Goal: Task Accomplishment & Management: Use online tool/utility

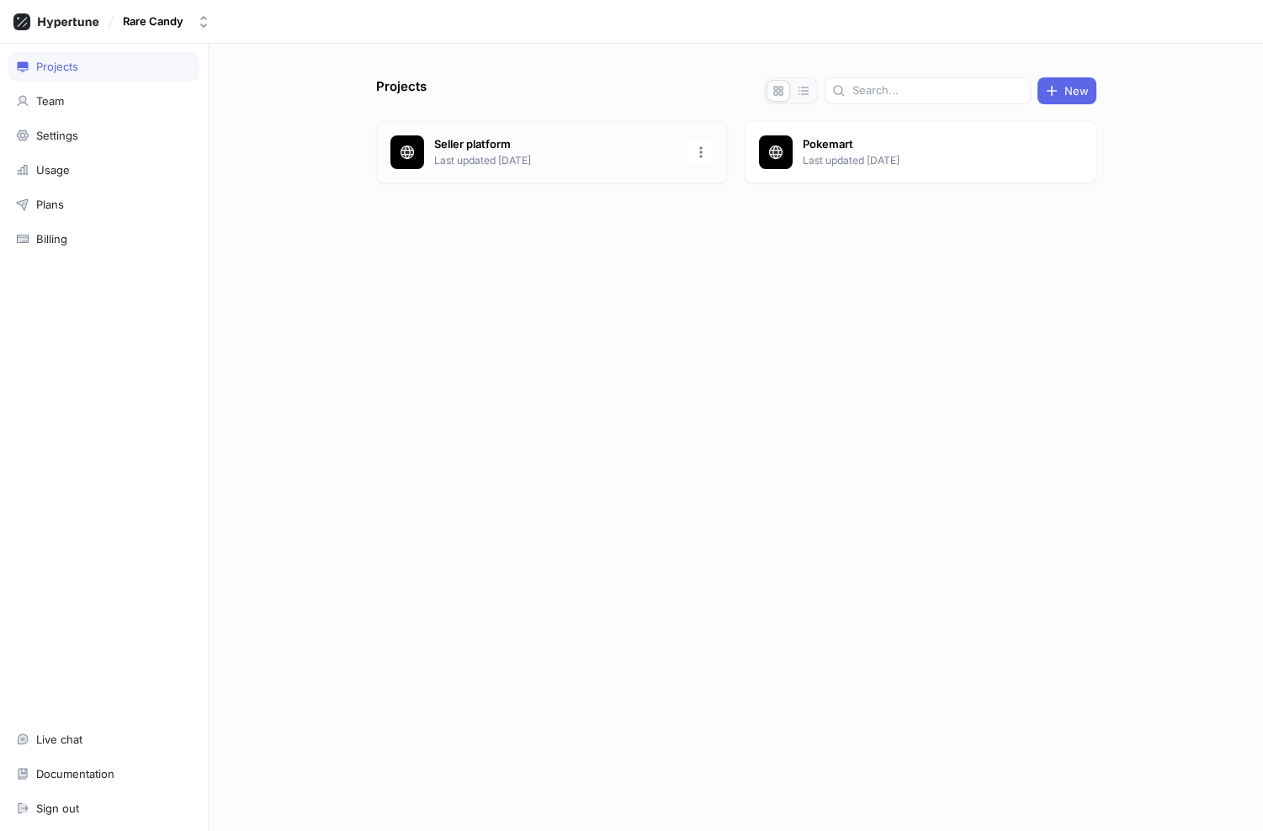
click at [450, 134] on div "Seller platform Last updated [DATE]" at bounding box center [552, 152] width 352 height 62
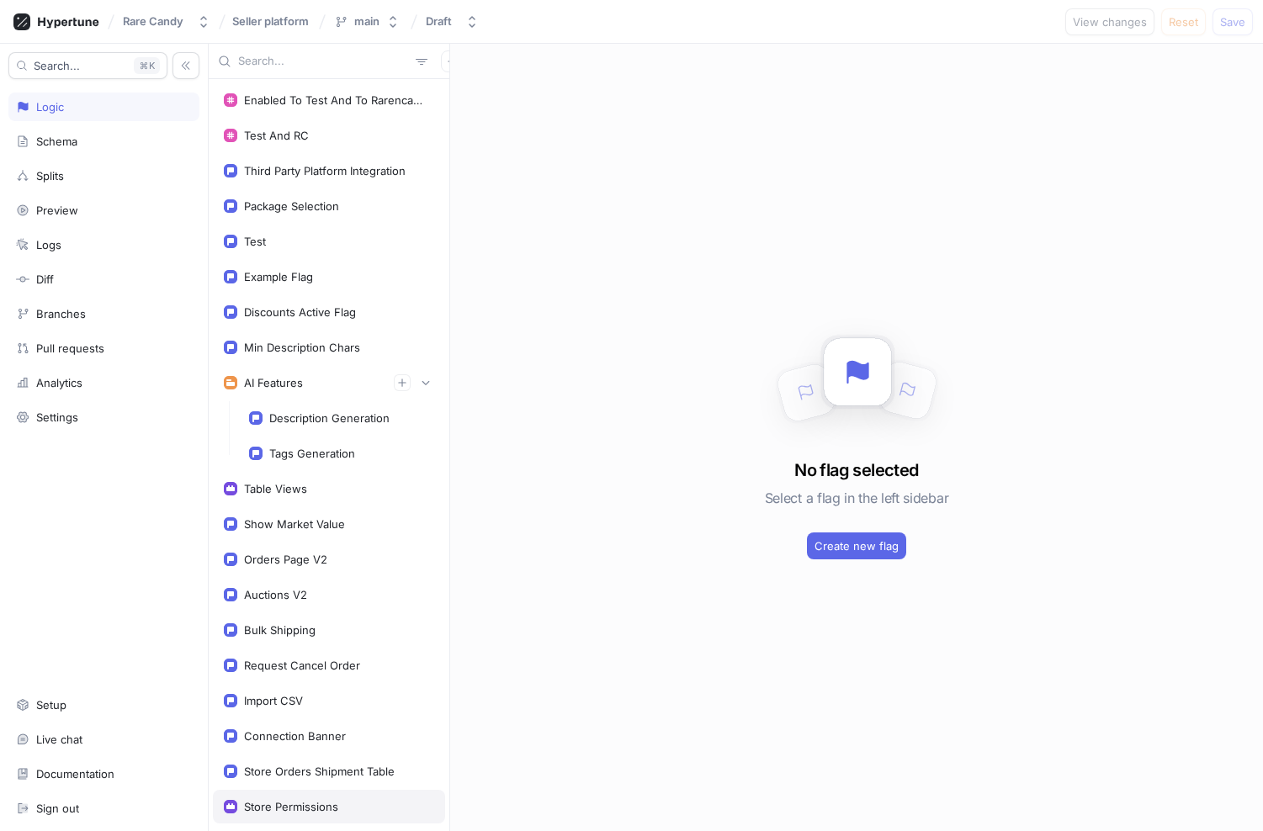
click at [301, 802] on div "Store Permissions" at bounding box center [291, 806] width 94 height 13
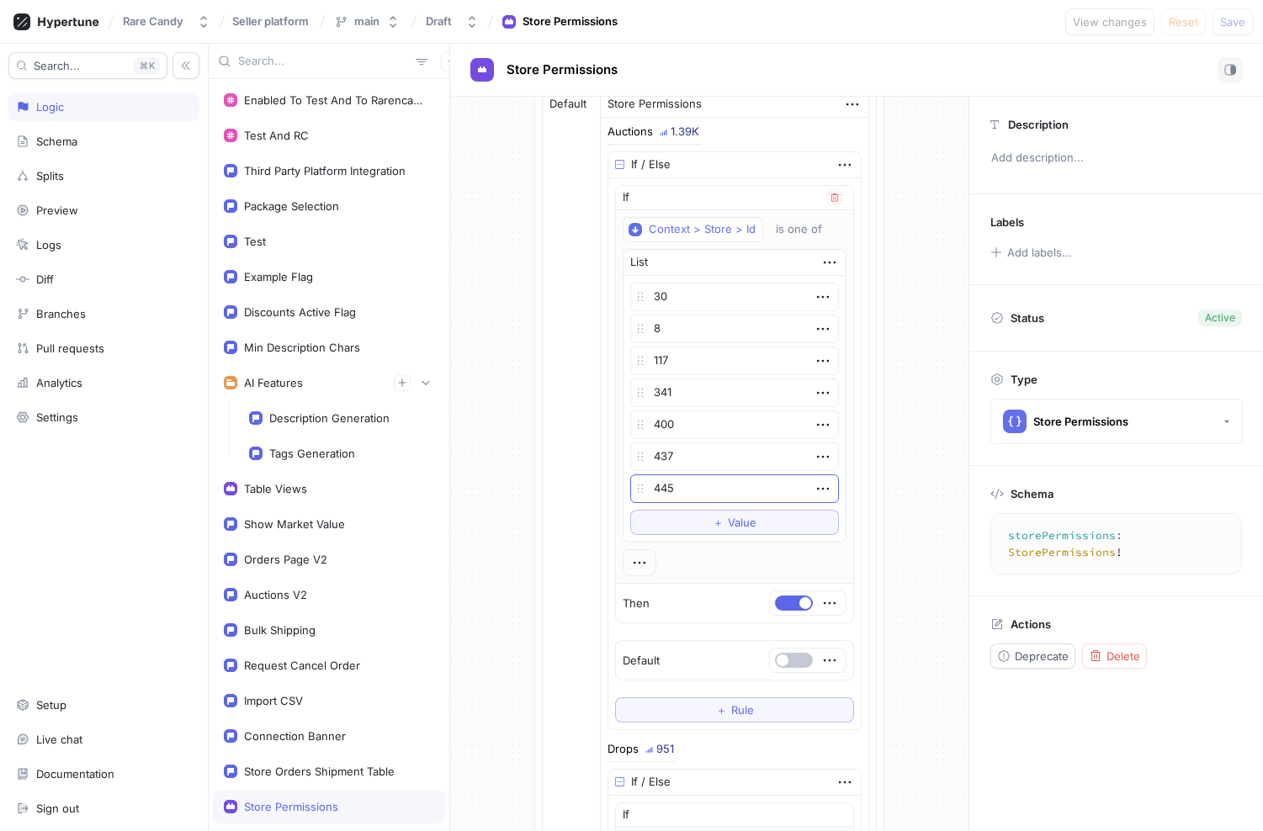
scroll to position [872, 0]
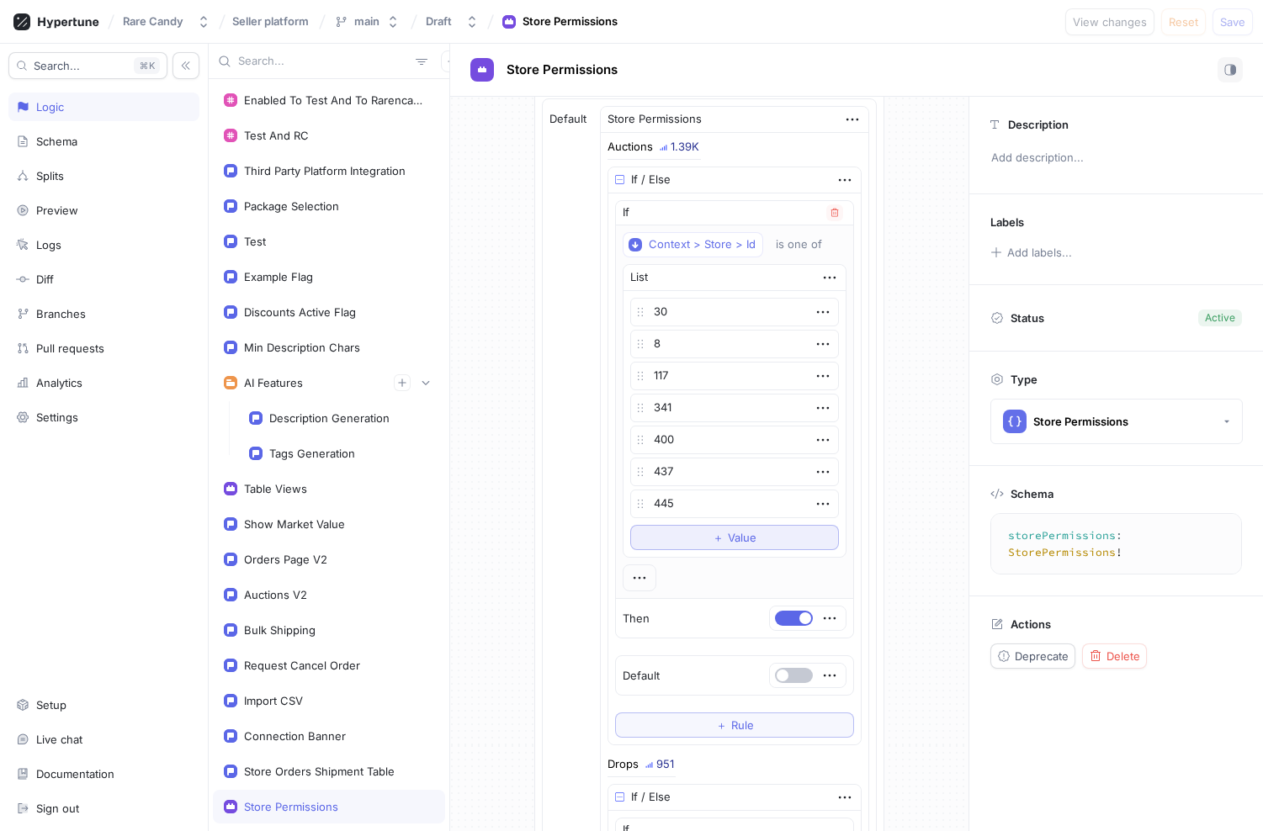
click at [696, 535] on button "＋ Value" at bounding box center [734, 537] width 209 height 25
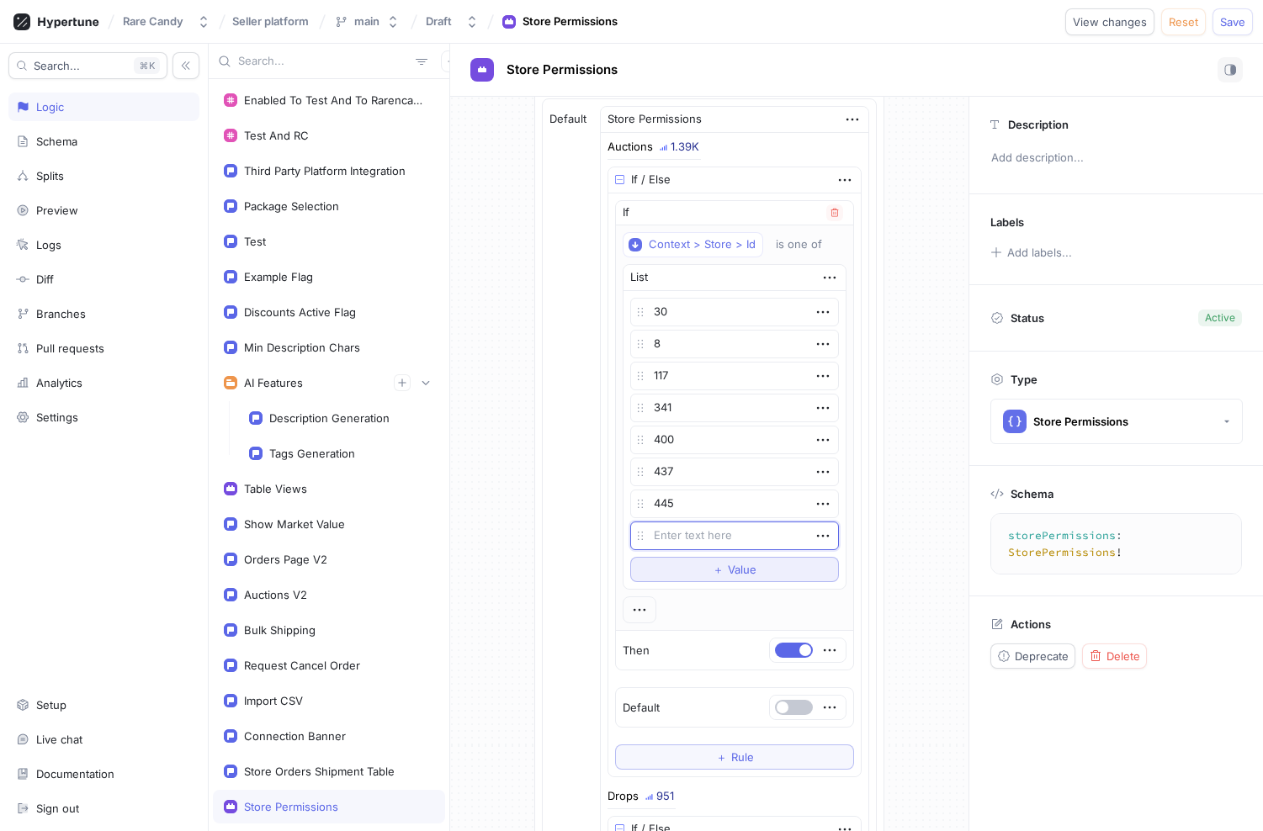
type textarea "x"
type textarea "4"
type textarea "x"
type textarea "41"
type textarea "x"
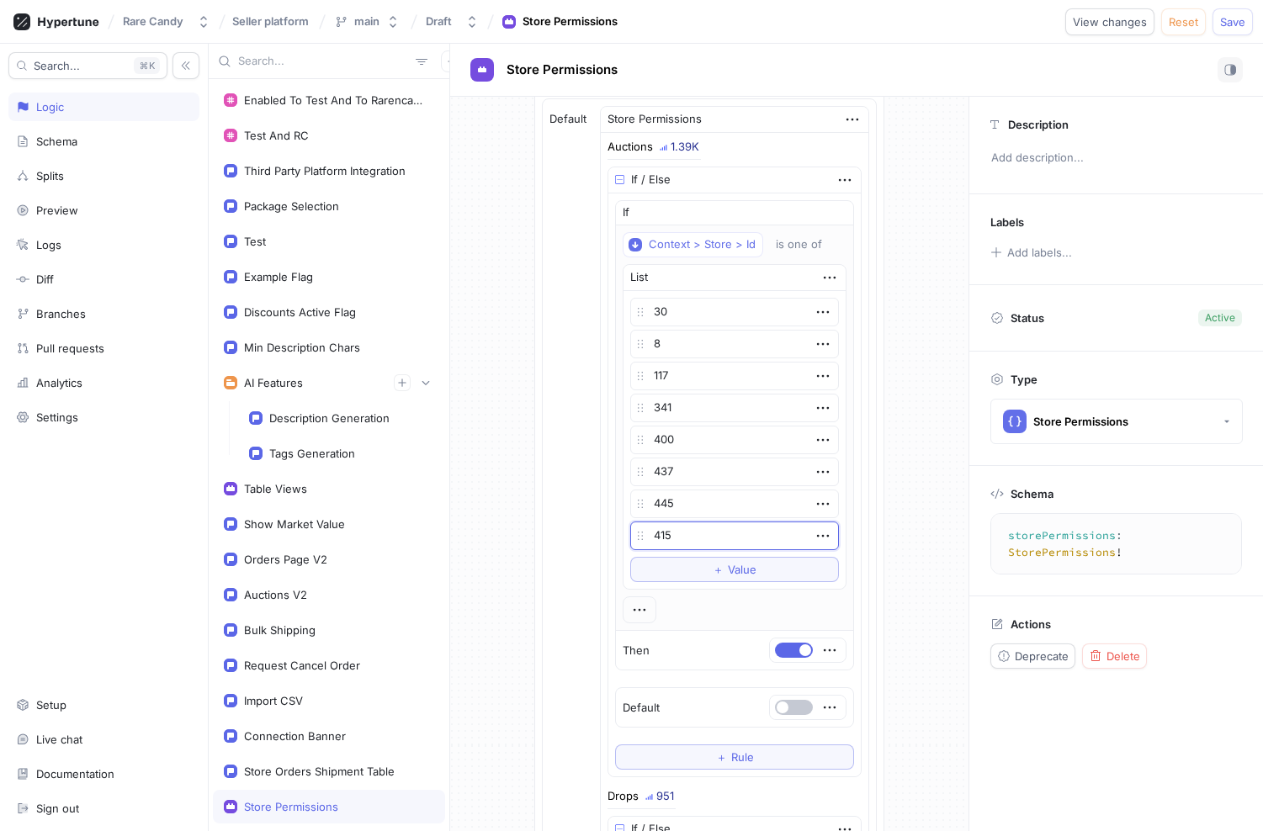
type textarea "415"
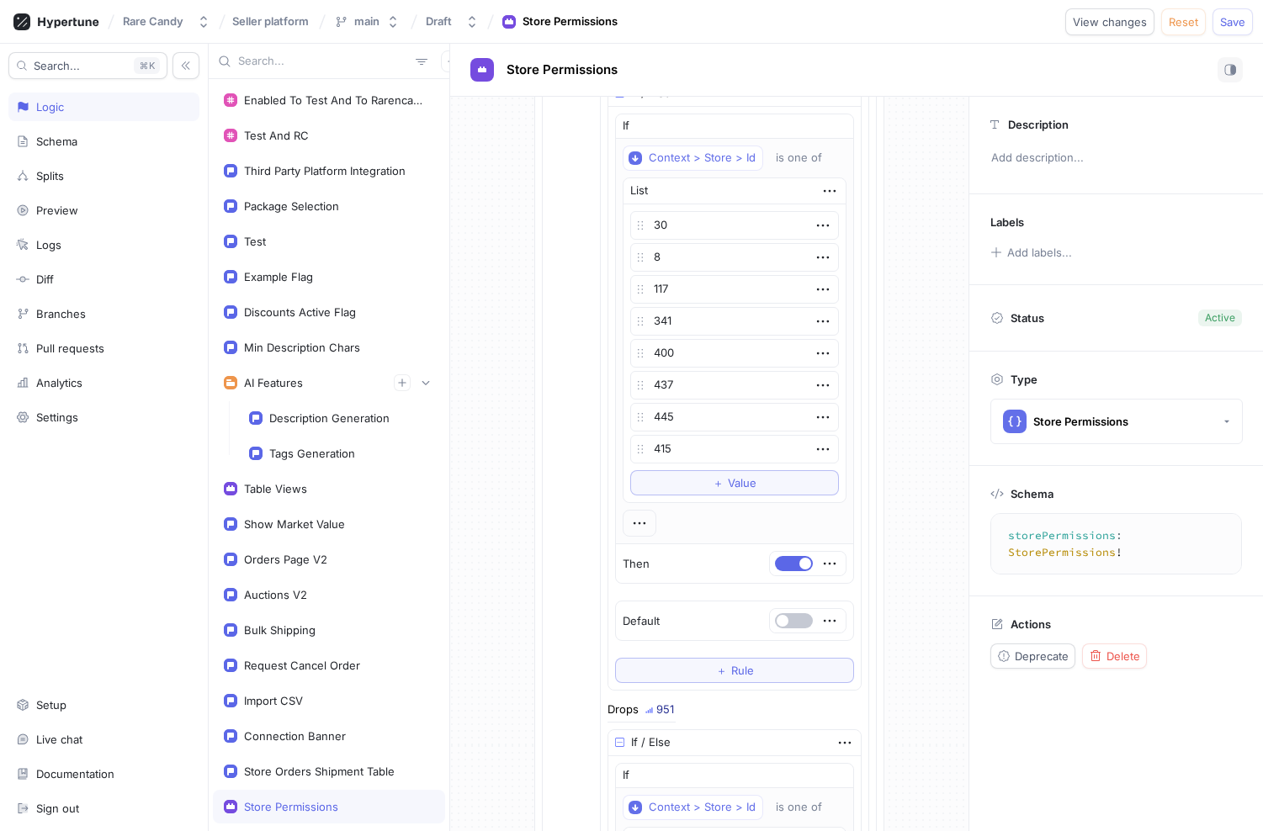
scroll to position [988, 0]
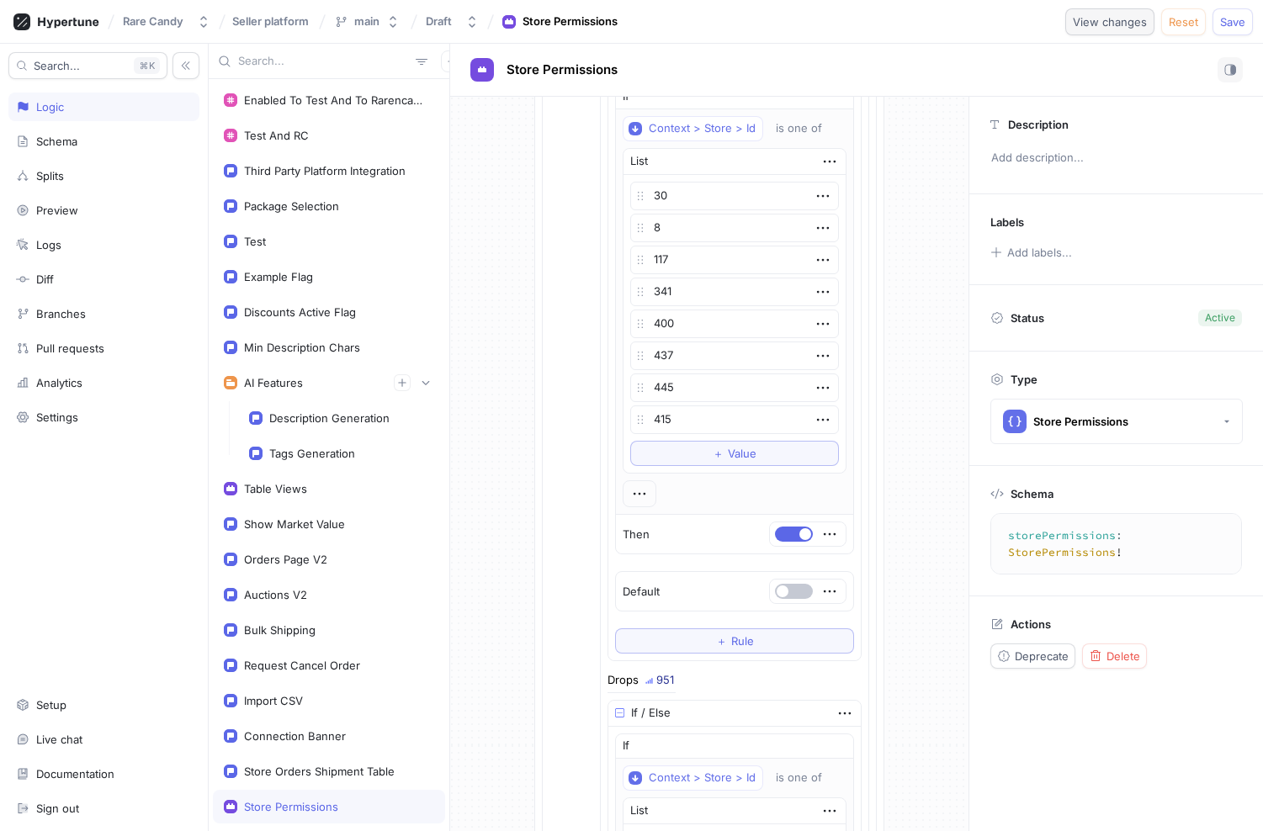
click at [1105, 24] on span "View changes" at bounding box center [1110, 22] width 74 height 10
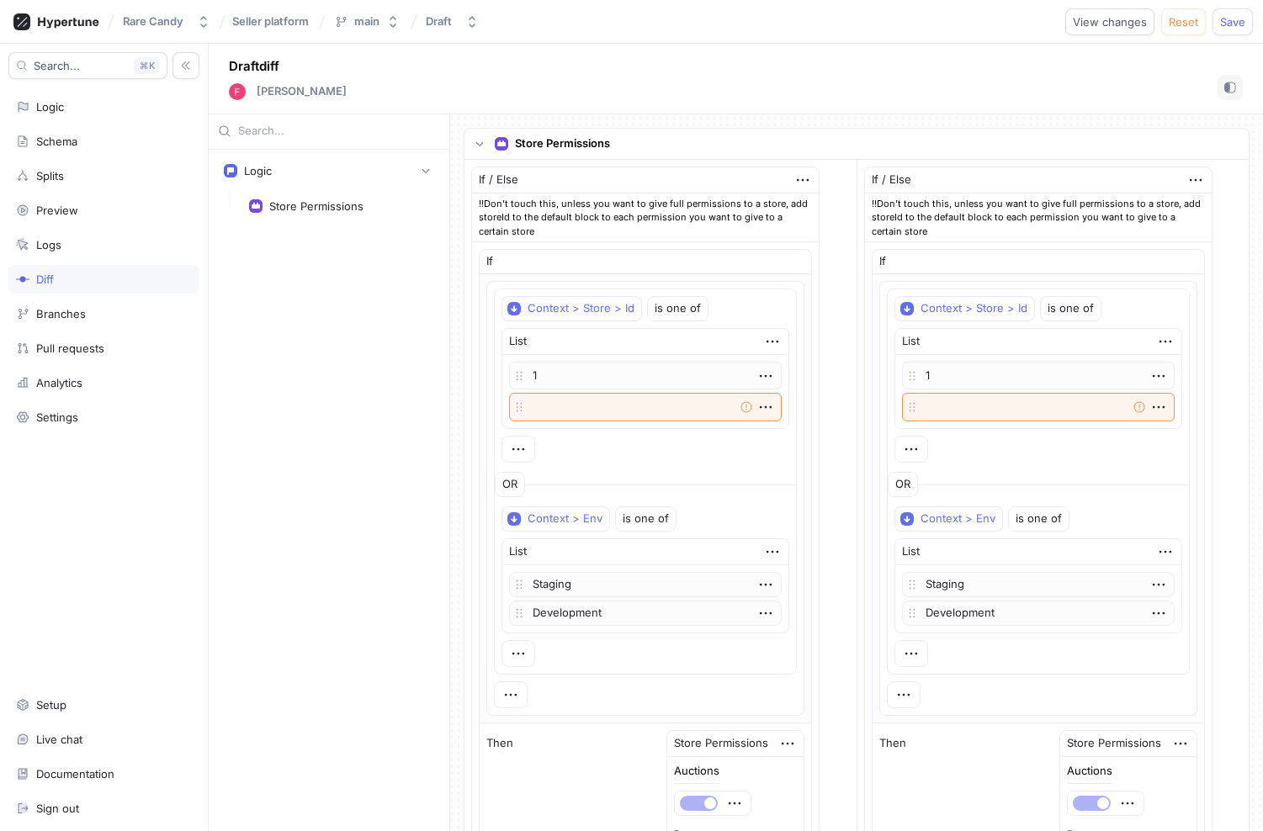
click at [729, 407] on p at bounding box center [645, 407] width 273 height 29
click at [762, 408] on icon "button" at bounding box center [765, 407] width 19 height 19
click at [1116, 20] on div "Rare Candy Seller platform main Draft View changes Reset Save Search... K Logic…" at bounding box center [631, 415] width 1263 height 831
click at [1112, 20] on span "View changes" at bounding box center [1110, 22] width 74 height 10
type textarea "x"
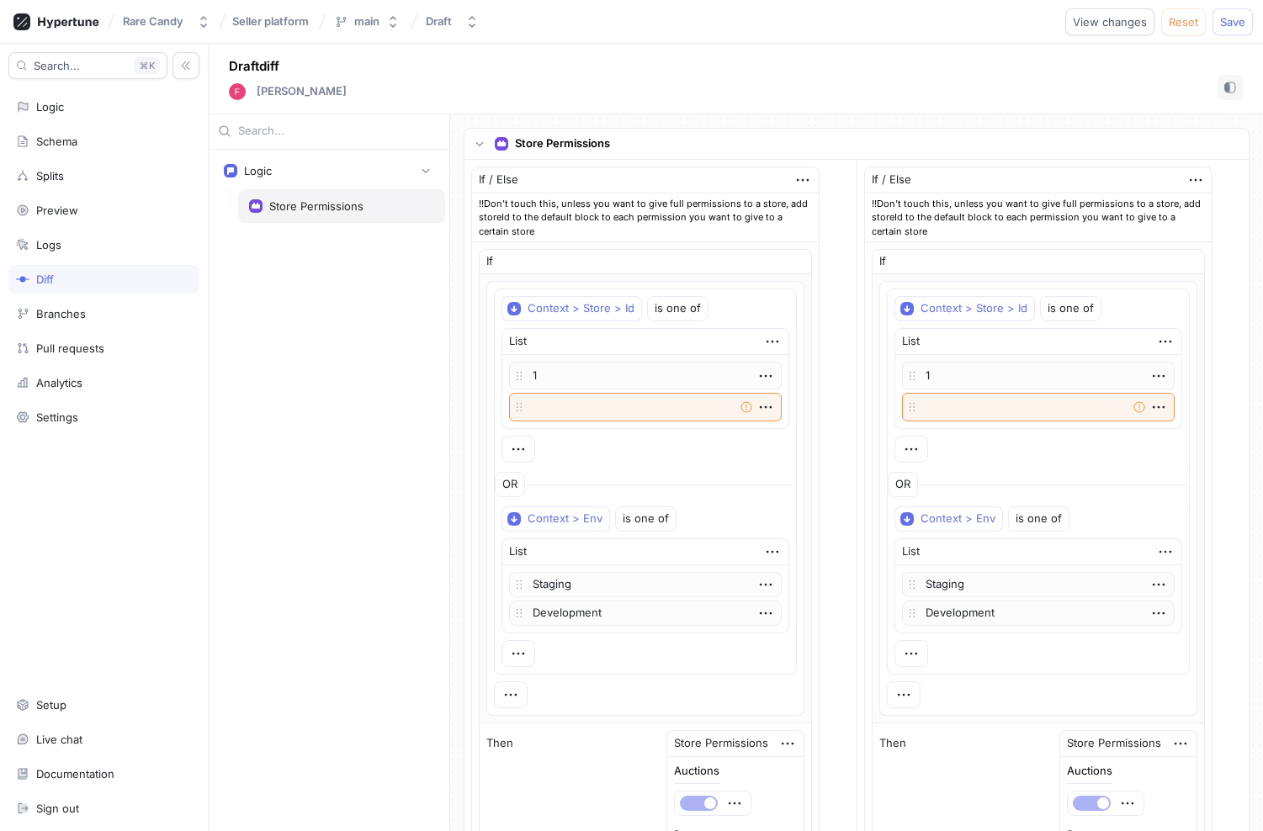
click at [337, 198] on div "Store Permissions" at bounding box center [341, 206] width 207 height 34
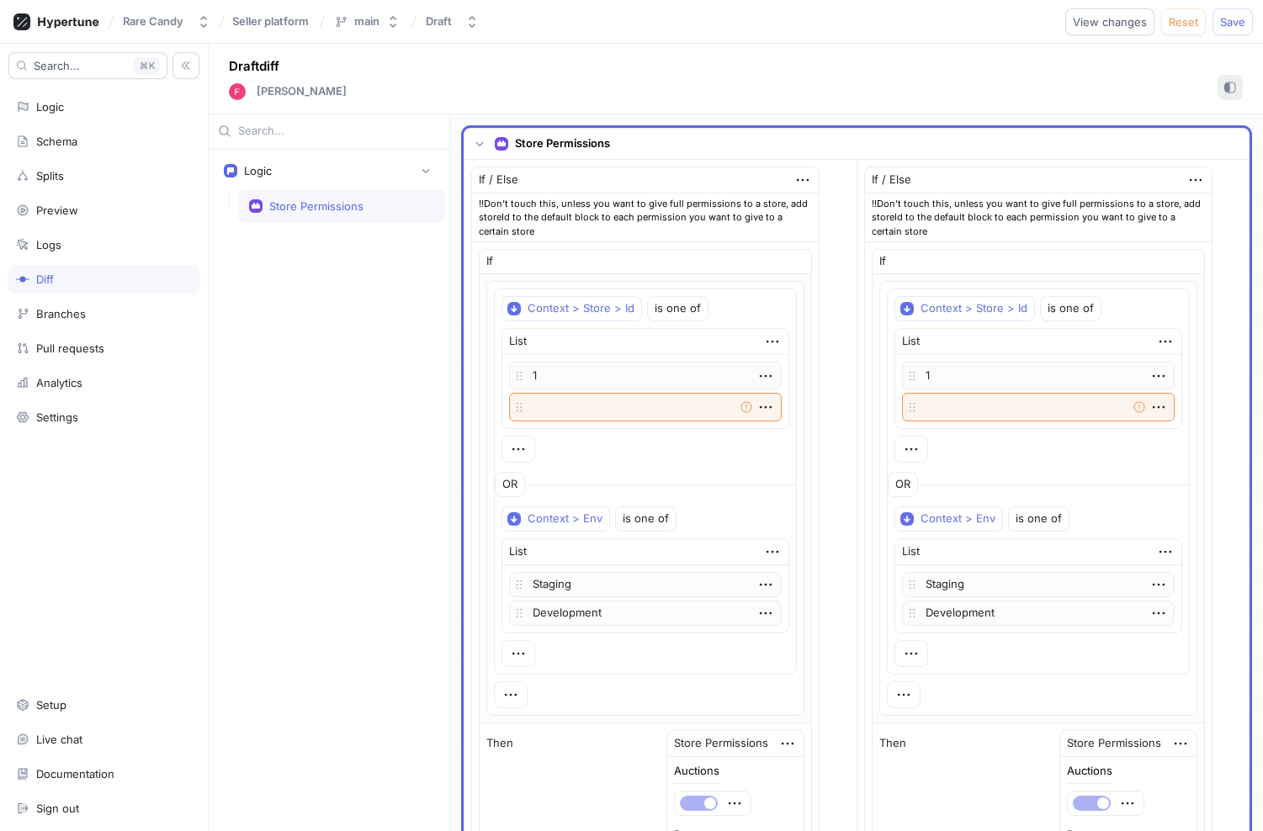
click at [1227, 82] on rect "button" at bounding box center [1230, 87] width 10 height 10
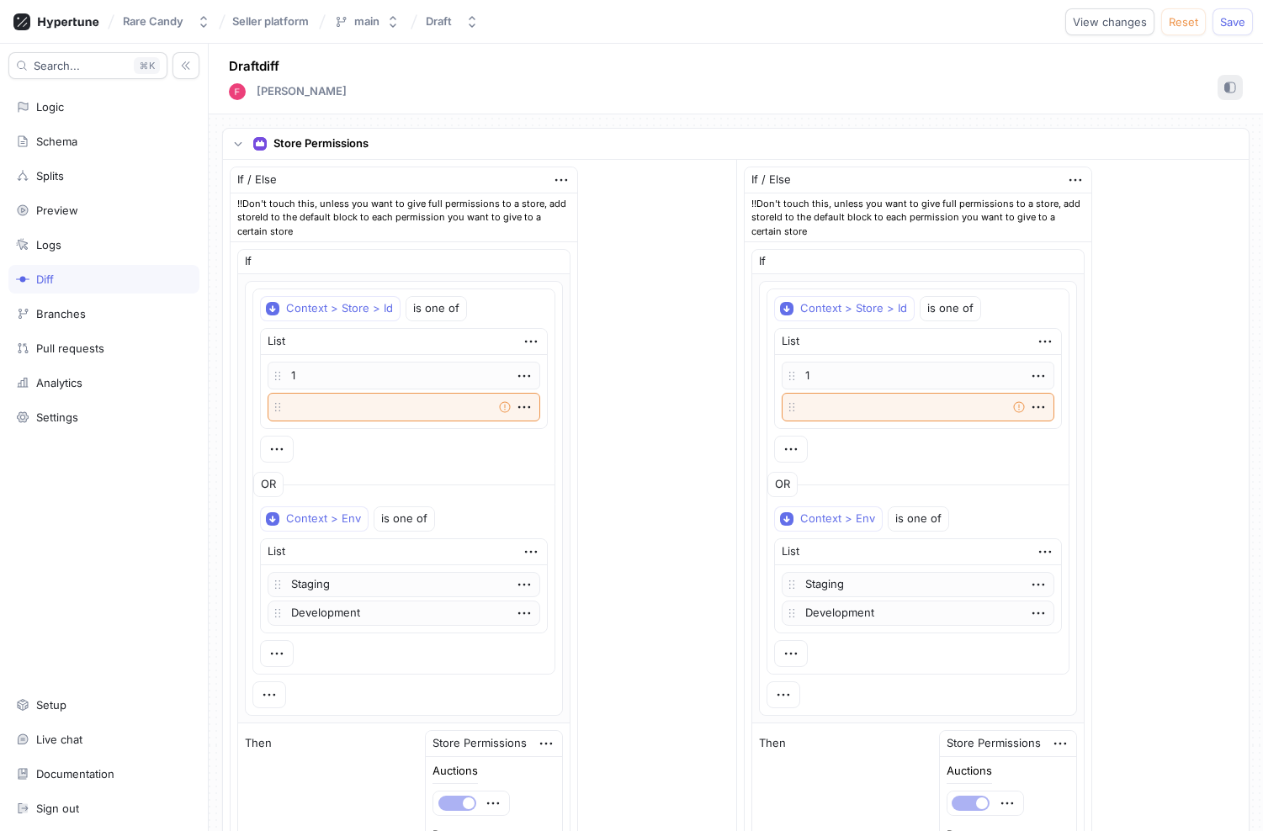
click at [1227, 82] on rect "button" at bounding box center [1230, 87] width 10 height 10
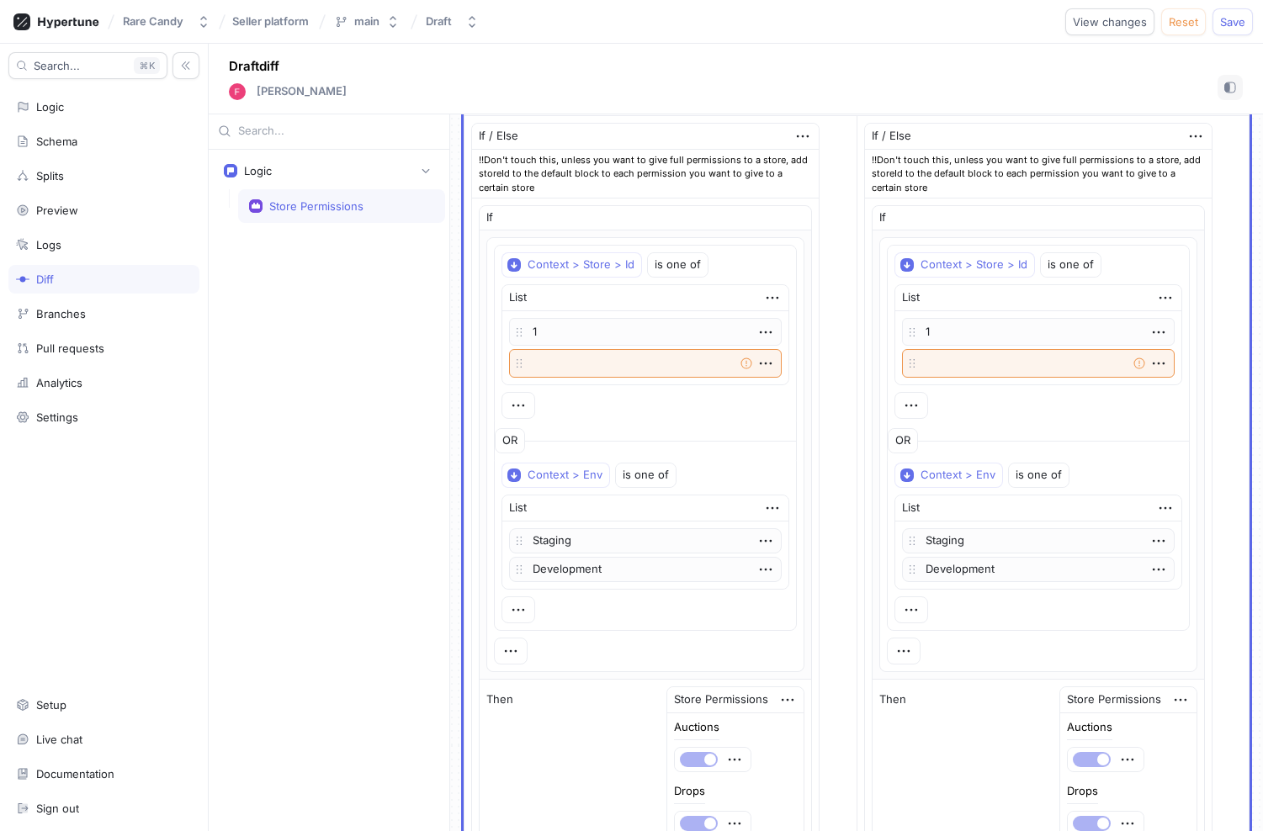
scroll to position [26, 0]
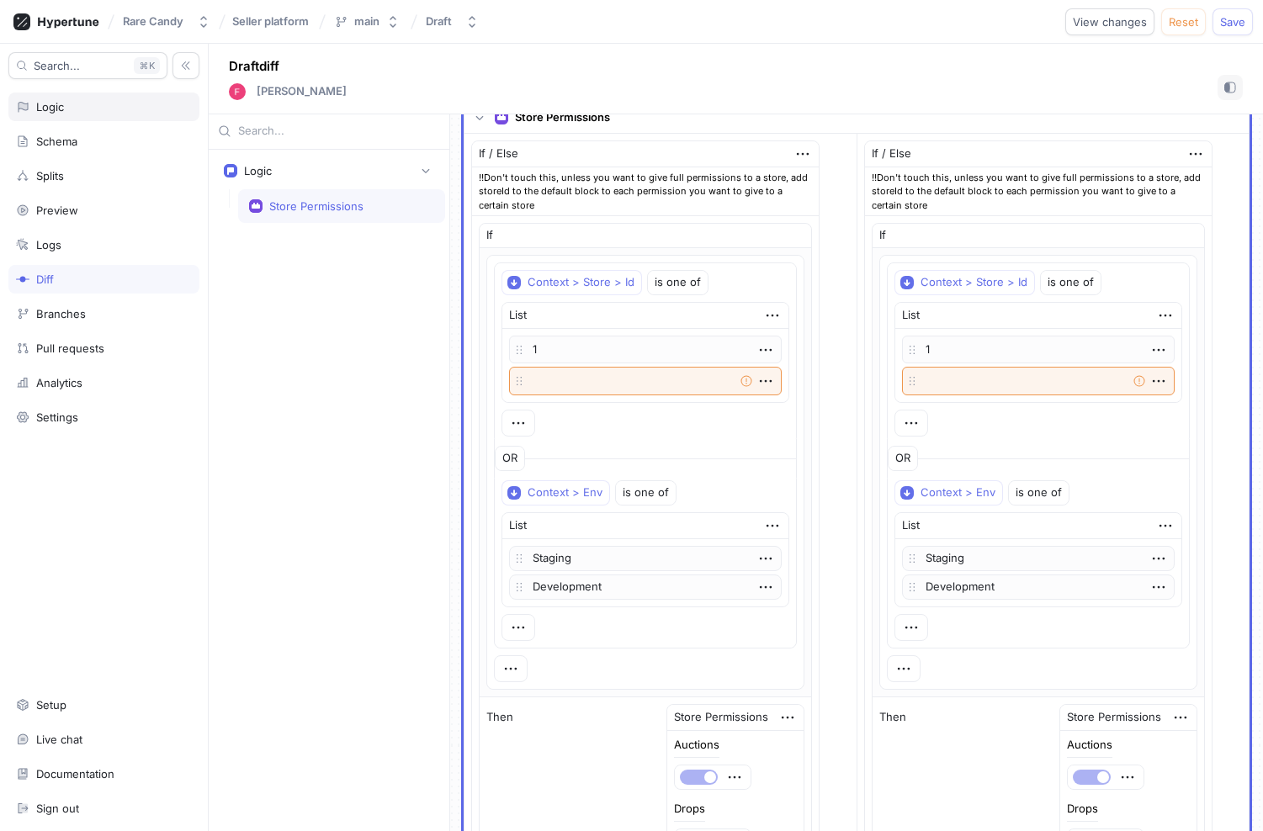
click at [34, 111] on div "Logic" at bounding box center [104, 106] width 176 height 13
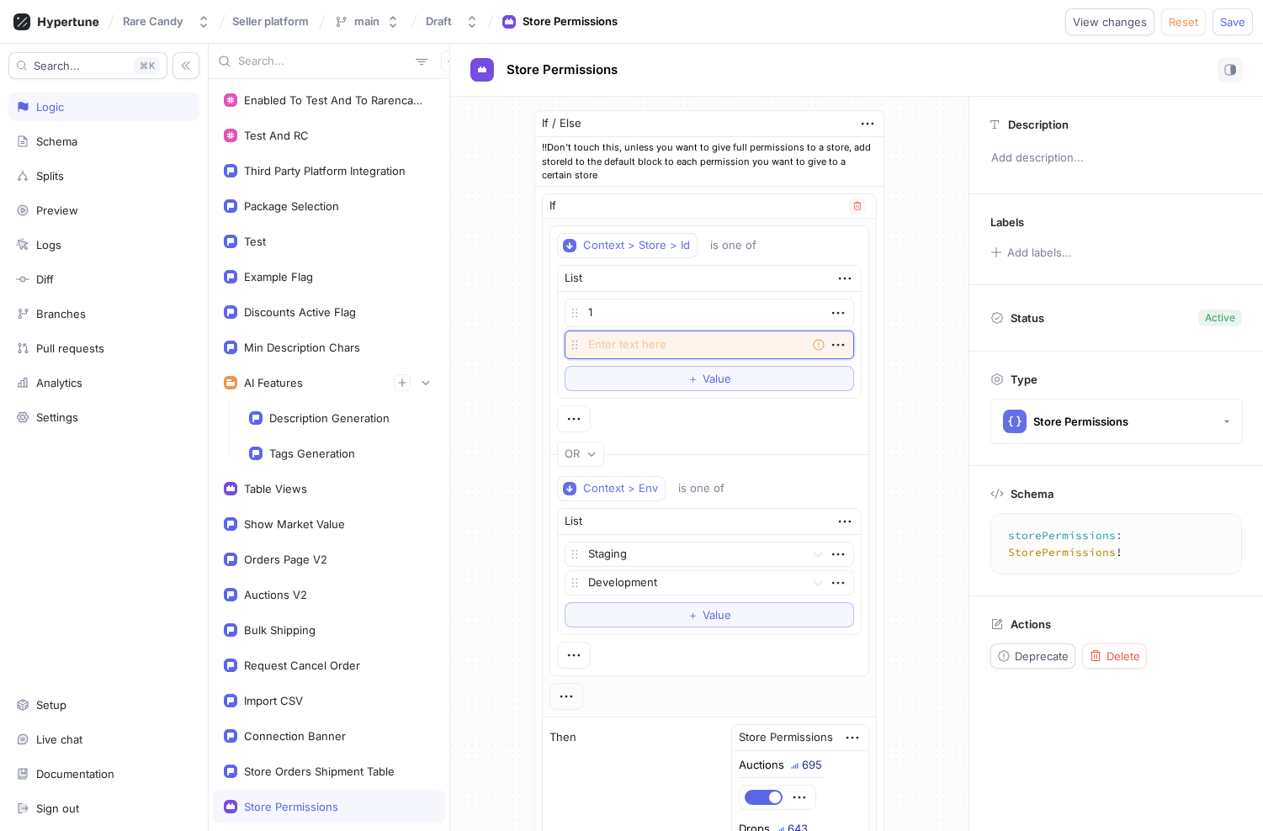
click at [846, 334] on textarea at bounding box center [709, 345] width 289 height 29
click at [835, 343] on icon "button" at bounding box center [838, 344] width 12 height 3
click at [847, 372] on div "Delete" at bounding box center [903, 376] width 143 height 29
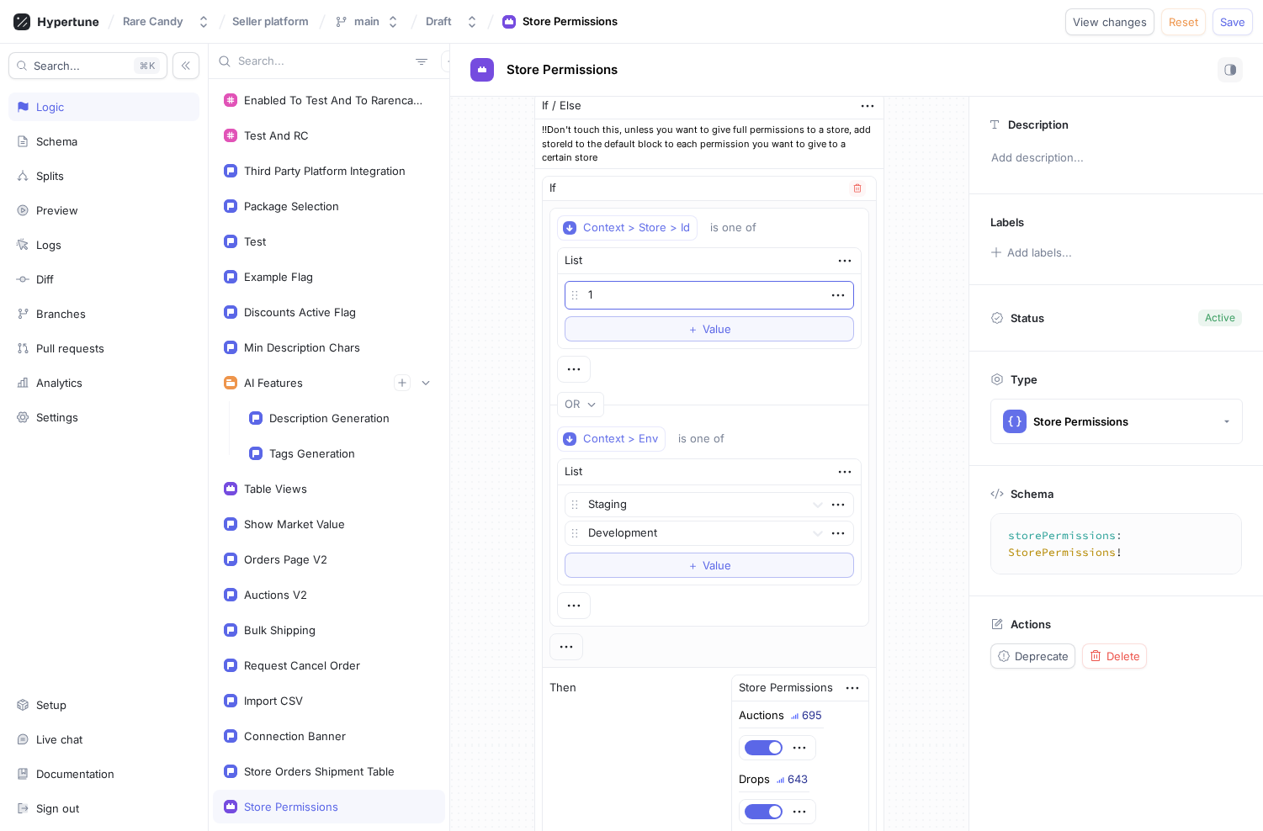
scroll to position [34, 0]
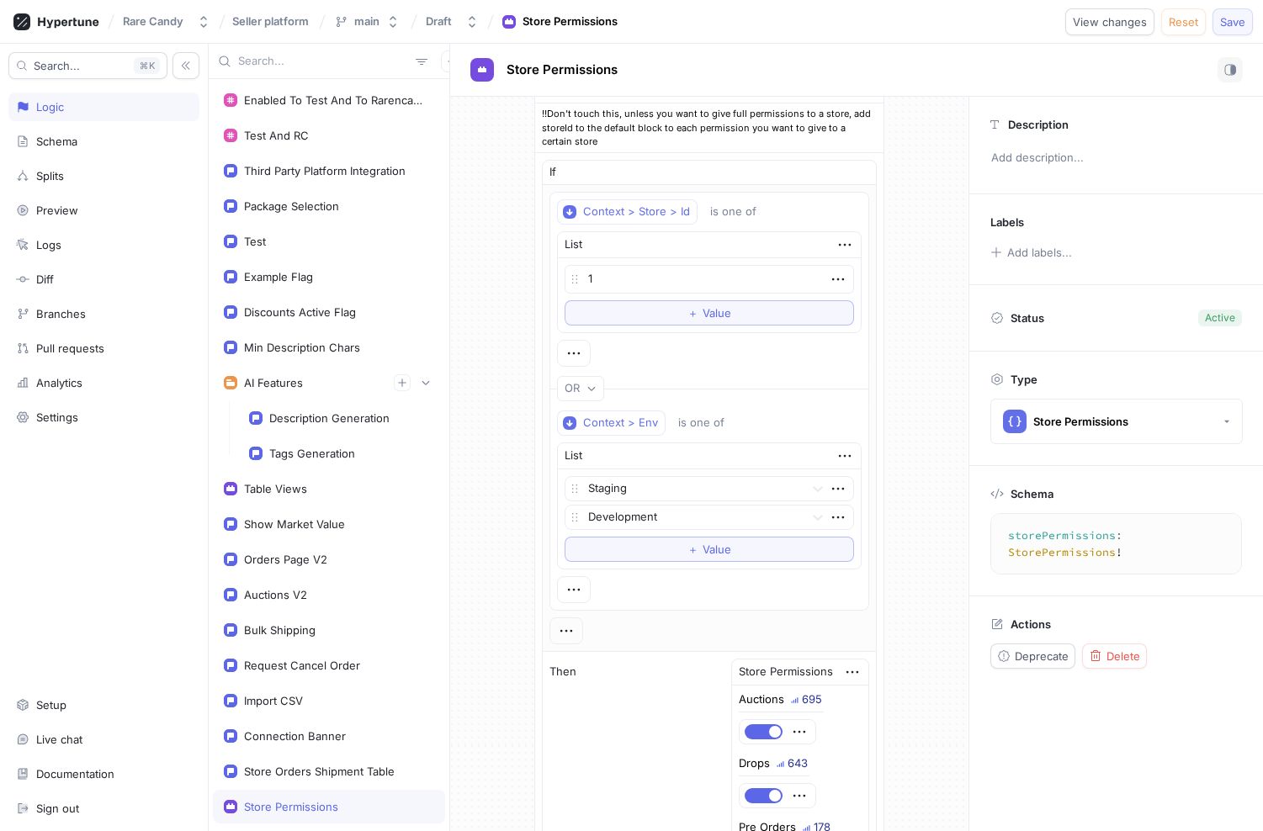
click at [1233, 27] on span "Save" at bounding box center [1232, 22] width 25 height 10
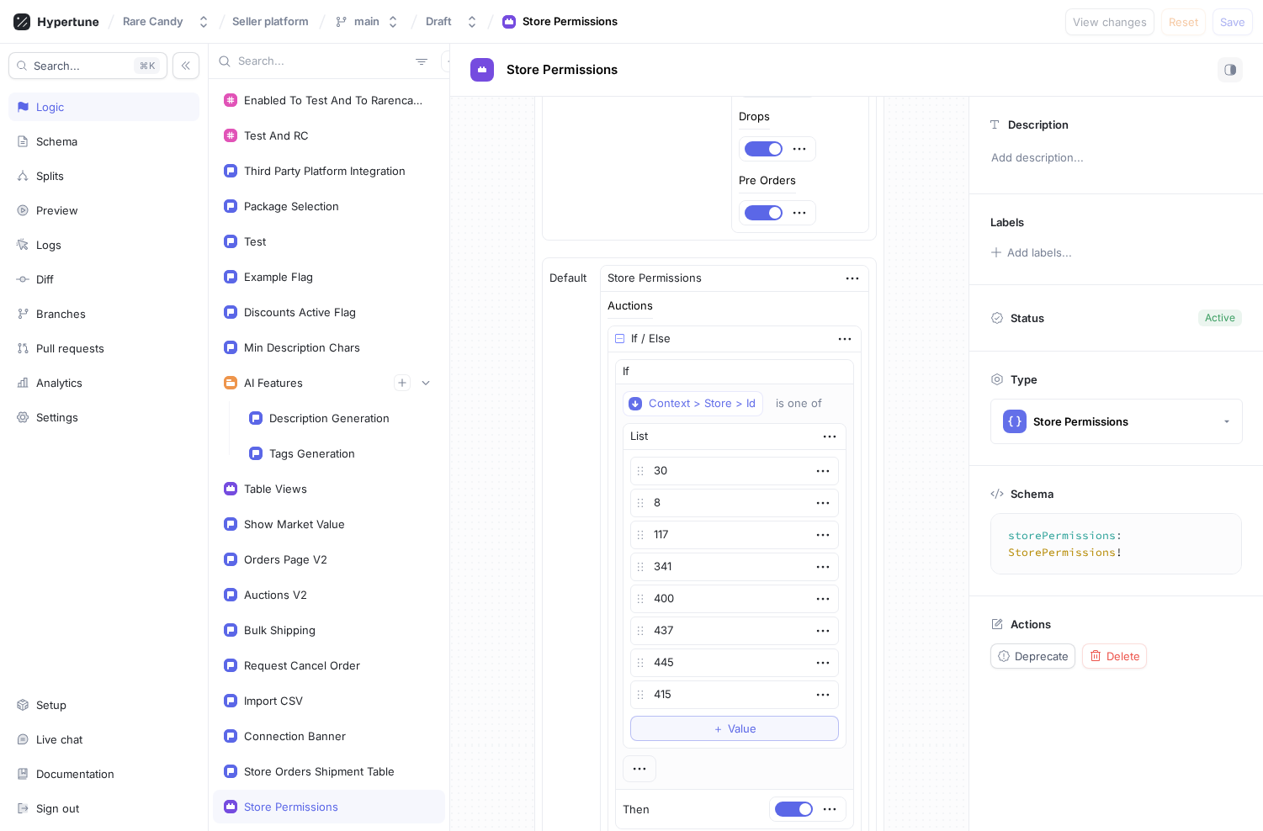
scroll to position [0, 0]
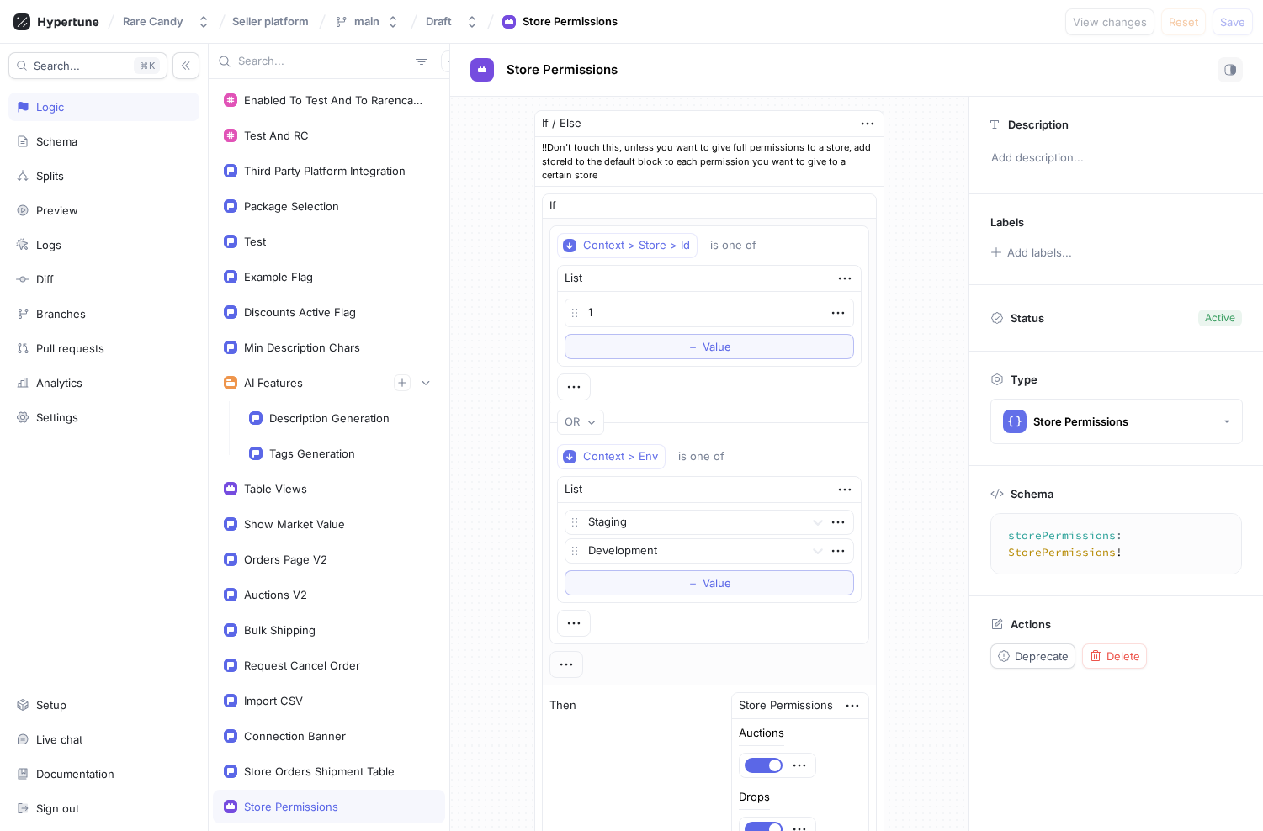
type textarea "x"
